Goal: Task Accomplishment & Management: Use online tool/utility

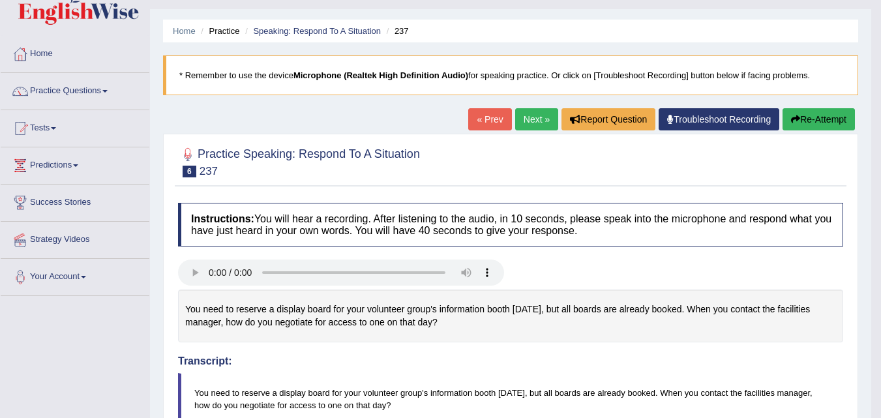
scroll to position [29, 0]
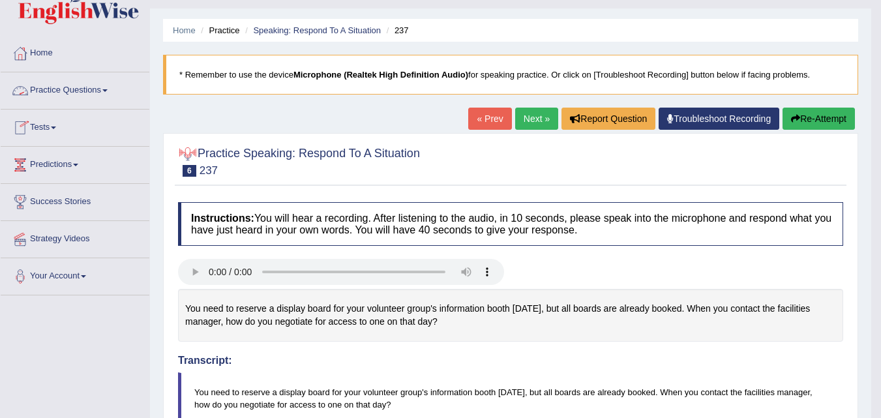
click at [36, 133] on link "Tests" at bounding box center [75, 125] width 149 height 33
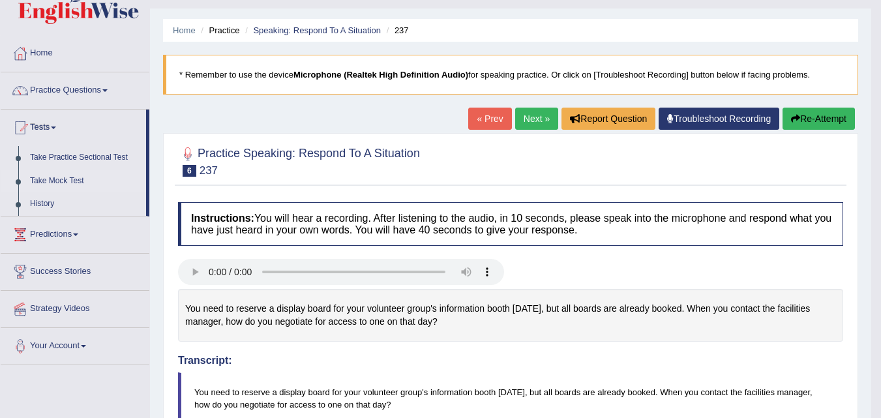
click at [43, 181] on link "Take Mock Test" at bounding box center [85, 180] width 122 height 23
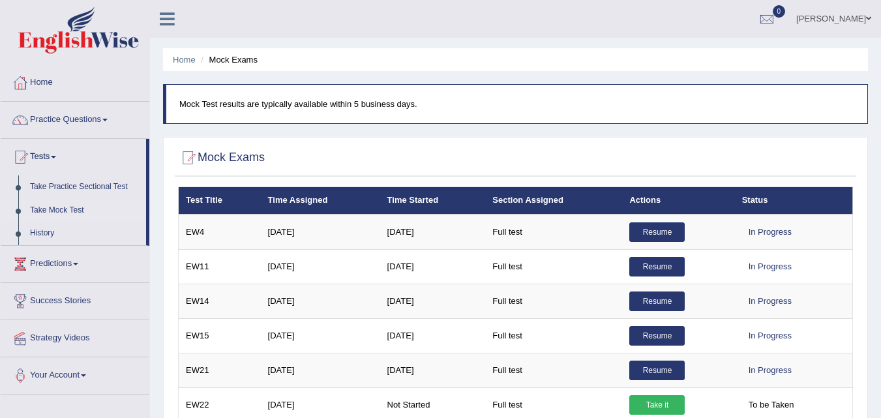
click at [849, 20] on link "[PERSON_NAME]" at bounding box center [833, 17] width 95 height 34
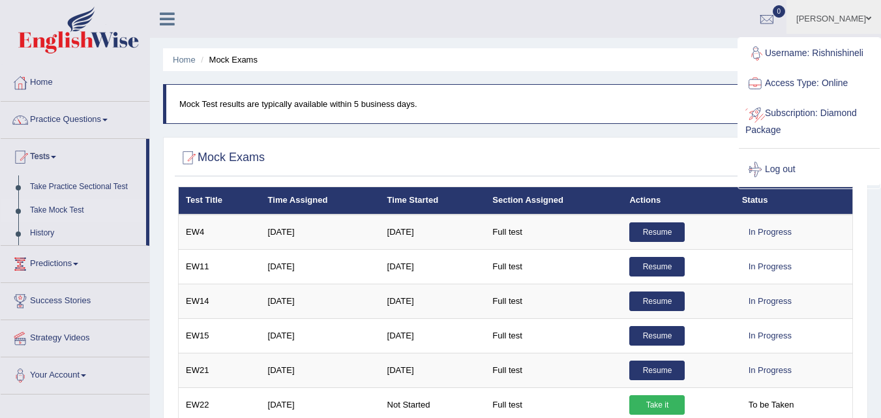
click at [800, 117] on link "Subscription: Diamond Package" at bounding box center [808, 120] width 141 height 44
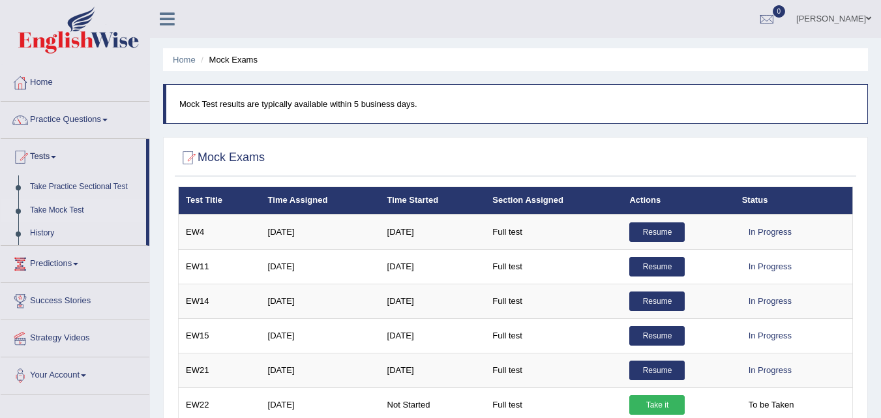
click at [55, 81] on link "Home" at bounding box center [75, 81] width 149 height 33
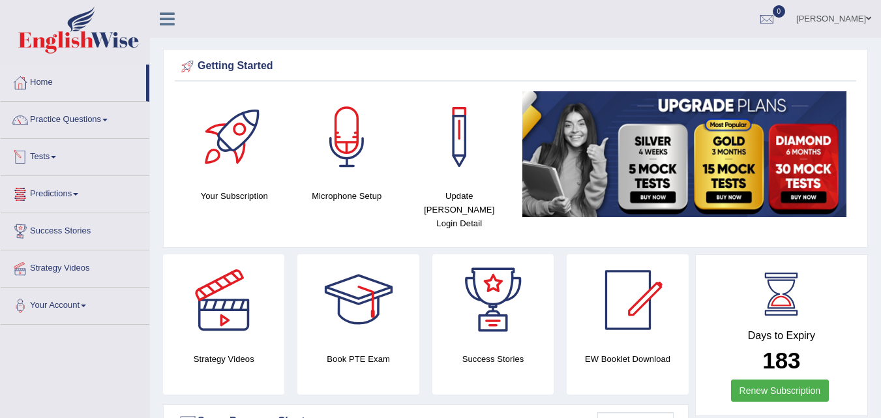
click at [51, 147] on link "Tests" at bounding box center [75, 155] width 149 height 33
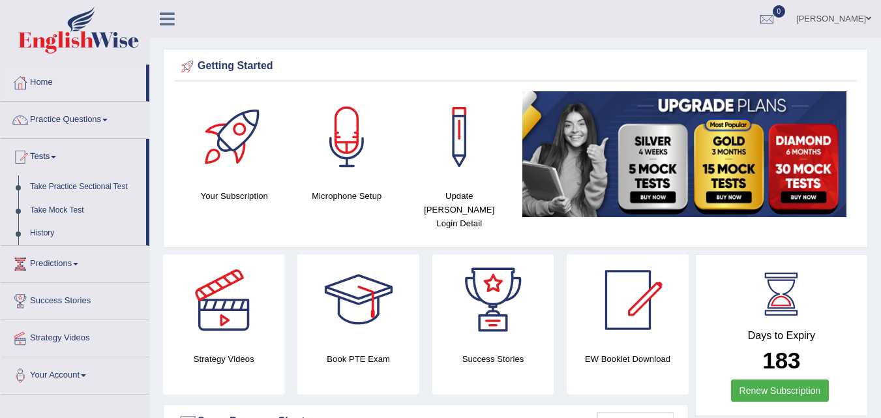
click at [51, 147] on link "Tests" at bounding box center [73, 155] width 145 height 33
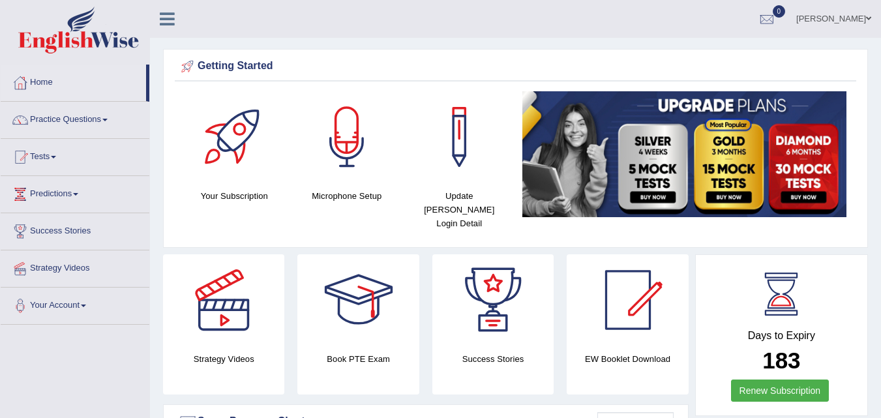
click at [851, 19] on link "[PERSON_NAME]" at bounding box center [833, 17] width 95 height 34
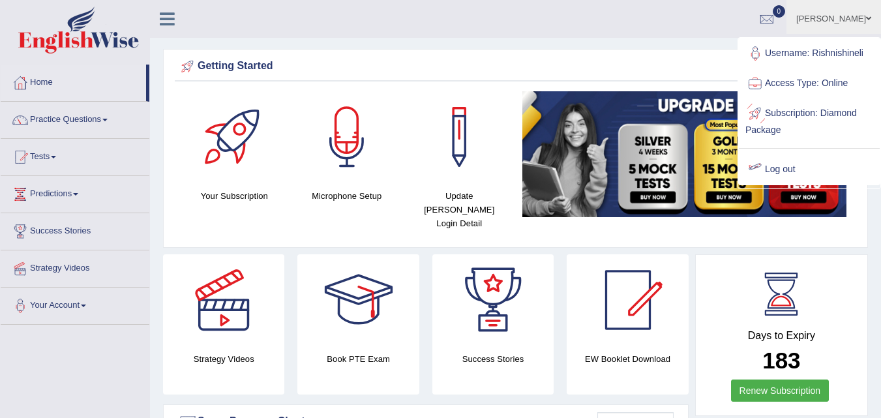
click at [778, 164] on link "Log out" at bounding box center [808, 169] width 141 height 30
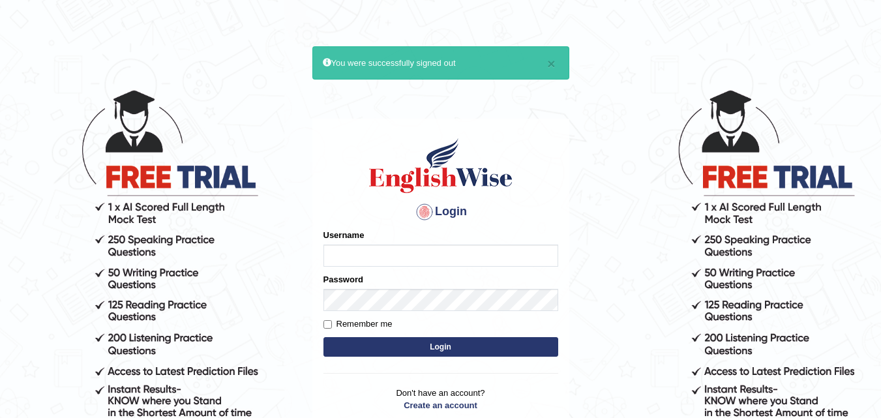
type input "RishniShineli"
click at [456, 348] on button "Login" at bounding box center [440, 347] width 235 height 20
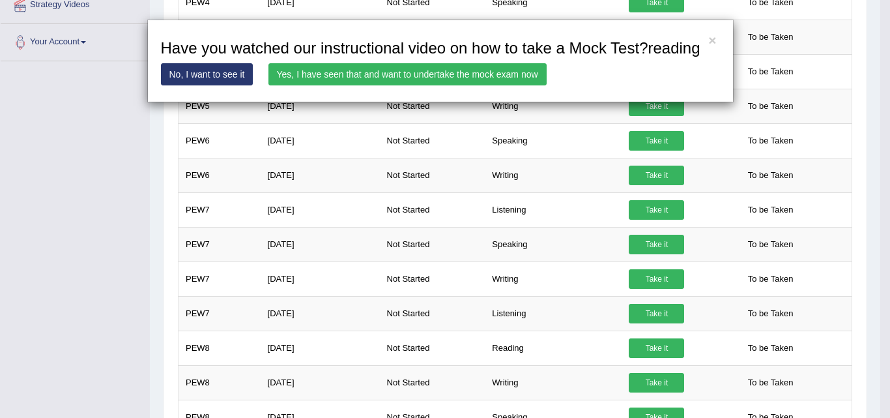
click at [439, 72] on link "Yes, I have seen that and want to undertake the mock exam now" at bounding box center [408, 74] width 278 height 22
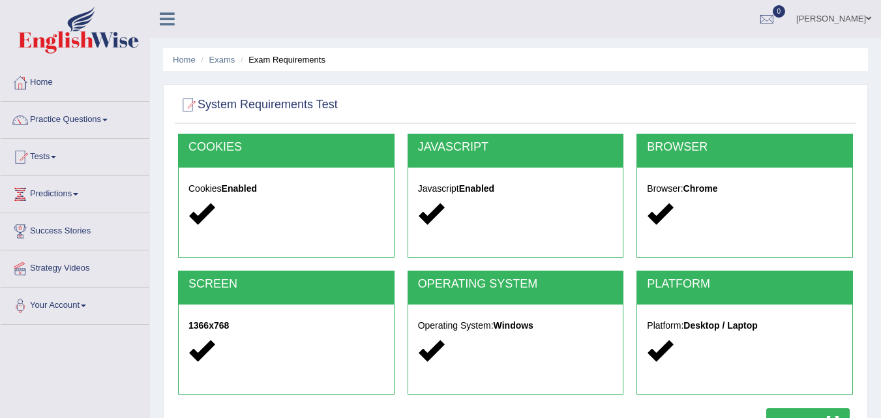
click at [392, 270] on div "SCREEN 1366x768" at bounding box center [286, 332] width 216 height 124
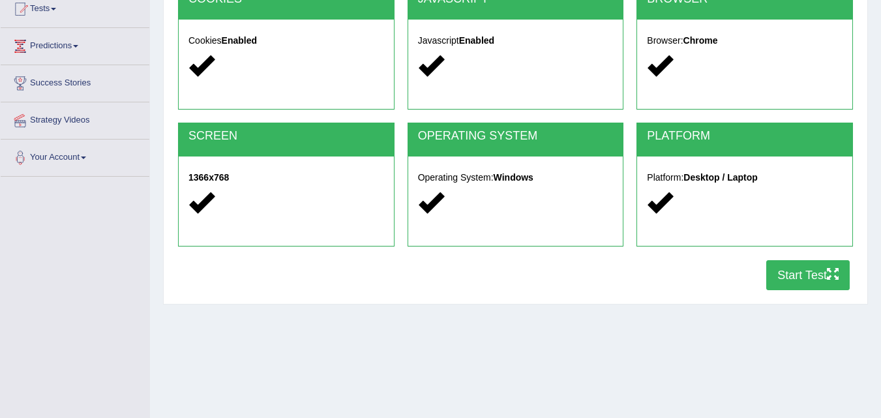
click at [791, 276] on button "Start Test" at bounding box center [807, 275] width 83 height 30
